Goal: Ask a question

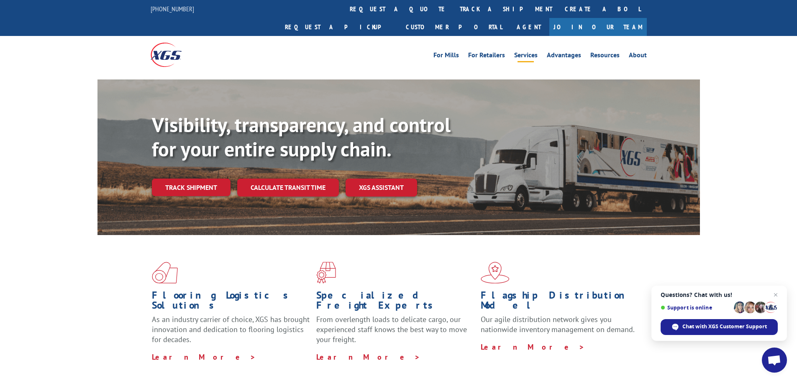
click at [530, 52] on link "Services" at bounding box center [525, 56] width 23 height 9
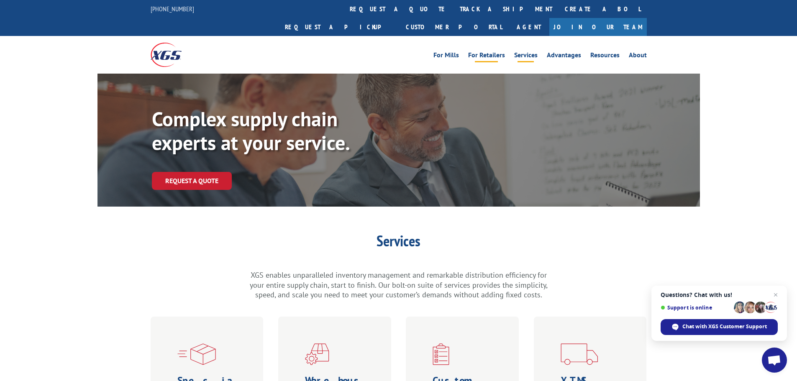
click at [497, 52] on link "For Retailers" at bounding box center [486, 56] width 37 height 9
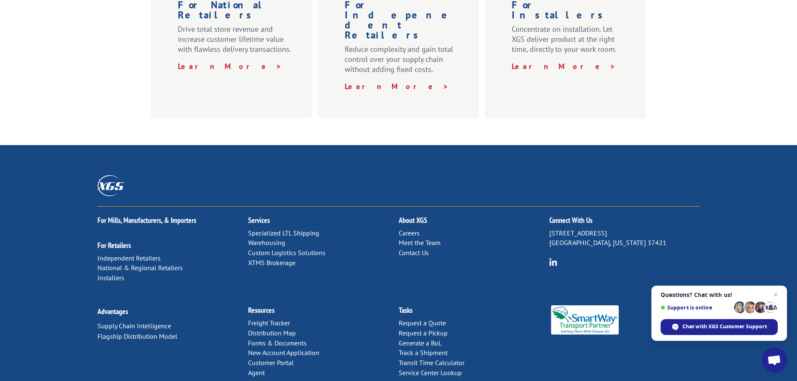
scroll to position [414, 0]
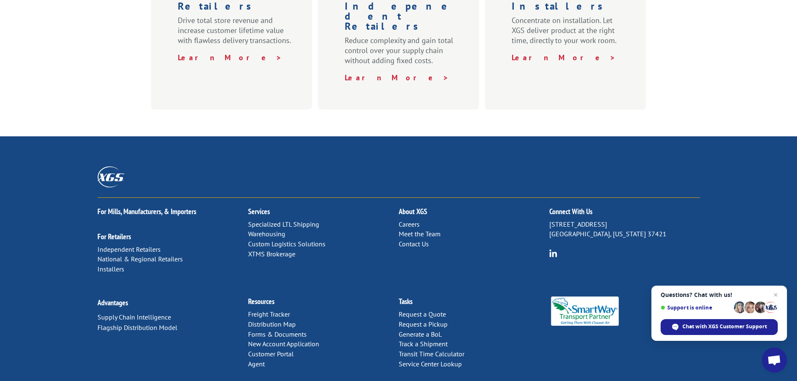
click at [415, 220] on link "Careers" at bounding box center [409, 224] width 21 height 8
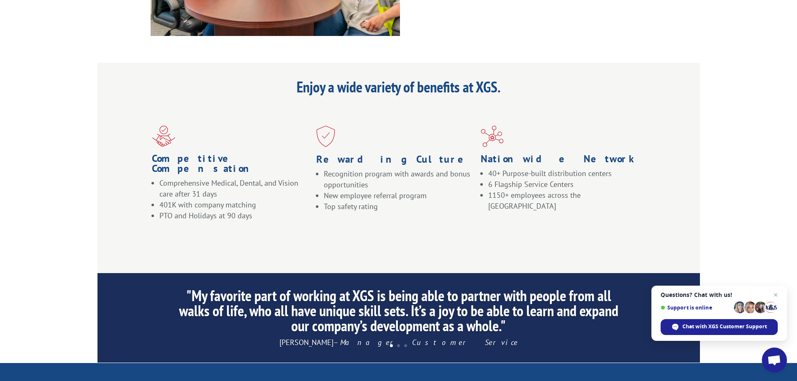
scroll to position [795, 0]
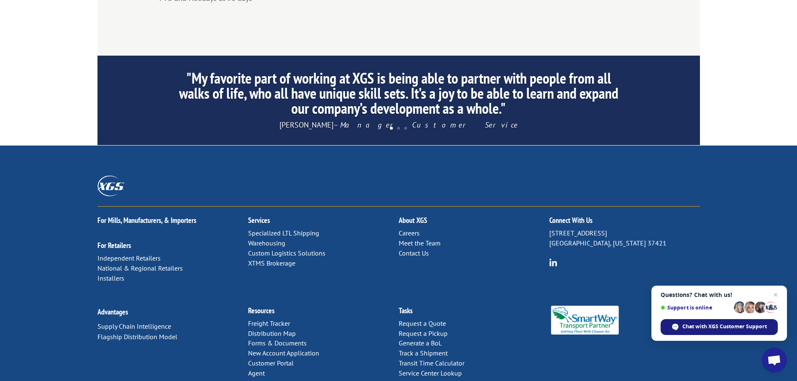
click at [691, 325] on span "Chat with XGS Customer Support" at bounding box center [724, 327] width 84 height 8
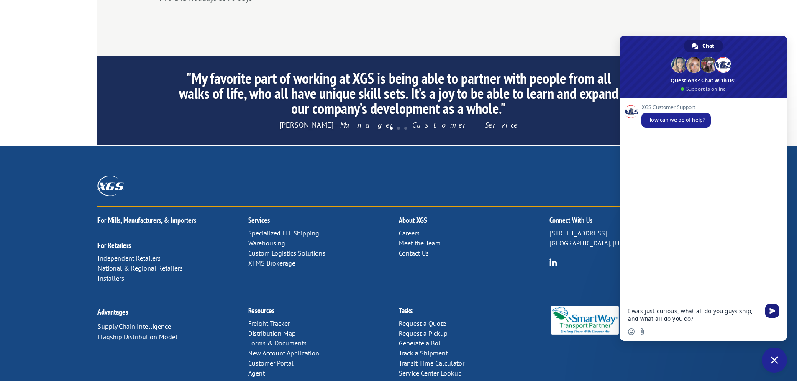
type textarea "I was just curious, what all do you guys ship, and what all do you do?"
click at [769, 306] on span "Send" at bounding box center [772, 311] width 14 height 14
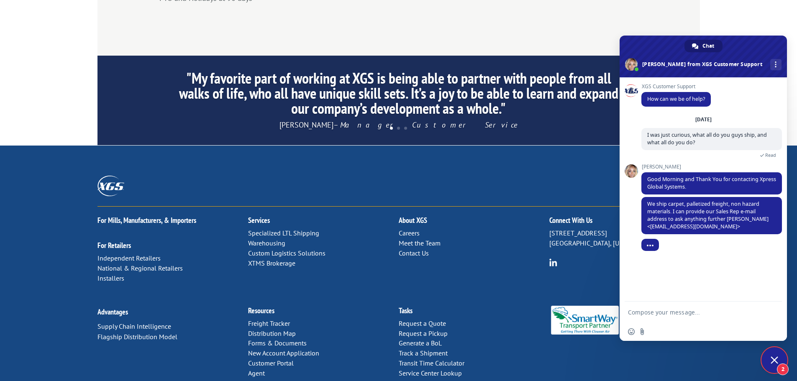
click at [708, 313] on textarea "Compose your message..." at bounding box center [694, 313] width 132 height 8
type textarea "I was just curious as we are currently in the middle of running a load from [GE…"
click at [771, 303] on span "Send" at bounding box center [772, 303] width 6 height 6
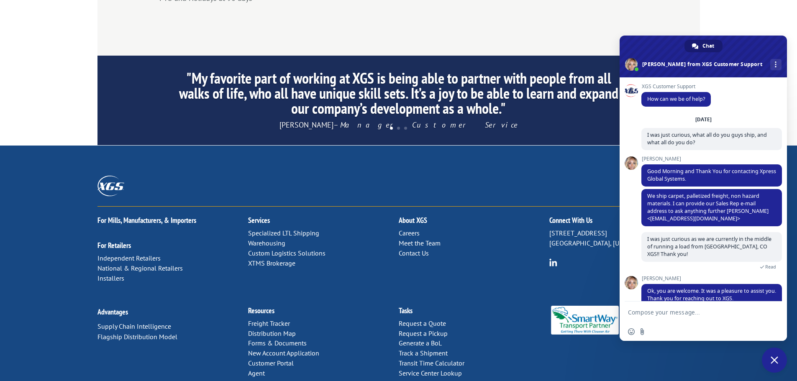
scroll to position [62, 0]
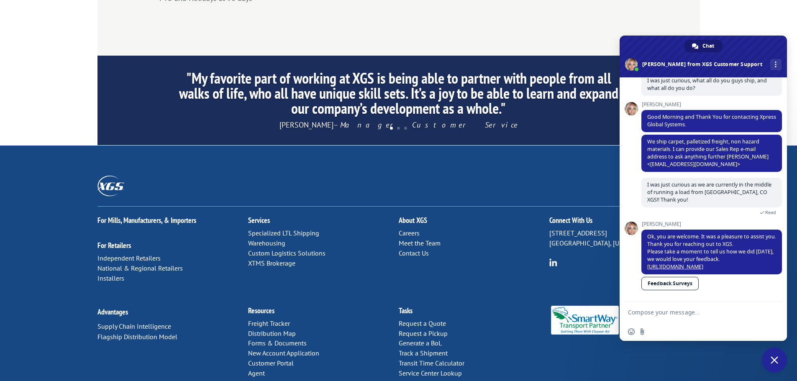
click at [588, 146] on div "For [PERSON_NAME], Manufacturers, & Importers For Retailers Independent Retaile…" at bounding box center [398, 276] width 797 height 260
drag, startPoint x: 741, startPoint y: 43, endPoint x: 737, endPoint y: 118, distance: 74.6
click at [737, 118] on div "Chat [PERSON_NAME] from XGS Customer Support More channels XGS Customer Support…" at bounding box center [702, 188] width 167 height 305
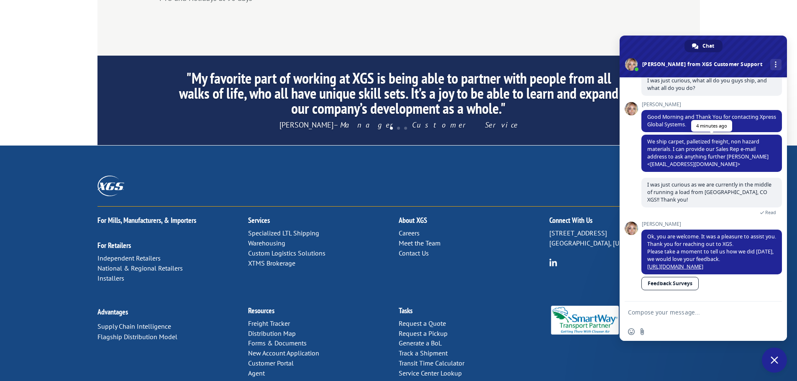
drag, startPoint x: 749, startPoint y: 40, endPoint x: 766, endPoint y: 143, distance: 104.2
click at [767, 147] on div "Chat [PERSON_NAME] from XGS Customer Support More channels XGS Customer Support…" at bounding box center [702, 188] width 167 height 305
click at [774, 360] on span "Close chat" at bounding box center [774, 360] width 8 height 8
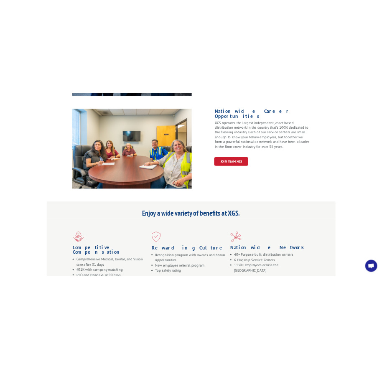
scroll to position [335, 0]
